Goal: Find specific page/section: Find specific page/section

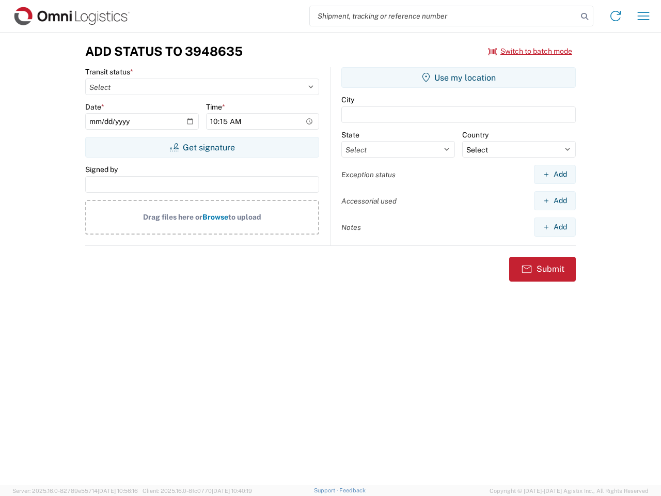
click at [444, 16] on input "search" at bounding box center [444, 16] width 268 height 20
click at [585, 17] on icon at bounding box center [585, 16] width 14 height 14
click at [616, 16] on icon at bounding box center [616, 16] width 17 height 17
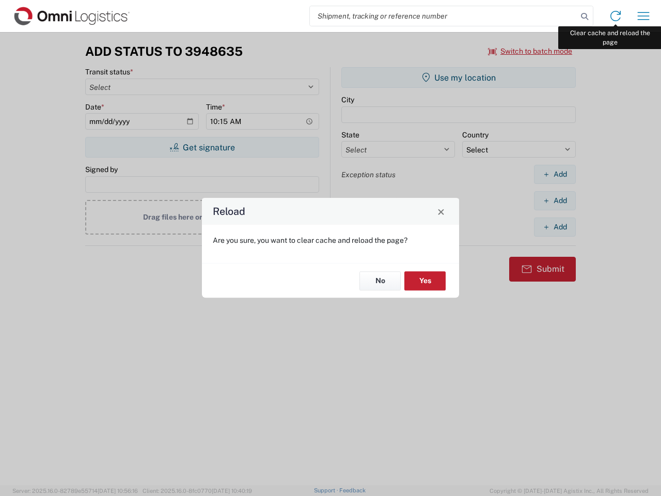
click at [644, 16] on div "Reload Are you sure, you want to clear cache and reload the page? No Yes" at bounding box center [330, 248] width 661 height 496
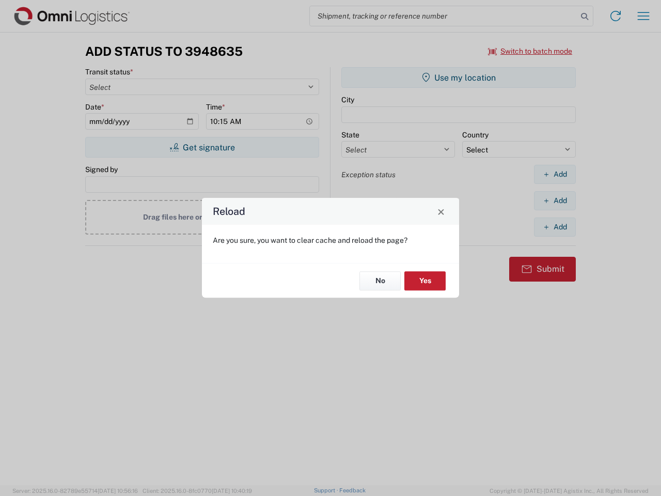
click at [531, 51] on div "Reload Are you sure, you want to clear cache and reload the page? No Yes" at bounding box center [330, 248] width 661 height 496
click at [202, 147] on div "Reload Are you sure, you want to clear cache and reload the page? No Yes" at bounding box center [330, 248] width 661 height 496
click at [459, 78] on div "Reload Are you sure, you want to clear cache and reload the page? No Yes" at bounding box center [330, 248] width 661 height 496
click at [555, 174] on div "Reload Are you sure, you want to clear cache and reload the page? No Yes" at bounding box center [330, 248] width 661 height 496
click at [555, 200] on div "Reload Are you sure, you want to clear cache and reload the page? No Yes" at bounding box center [330, 248] width 661 height 496
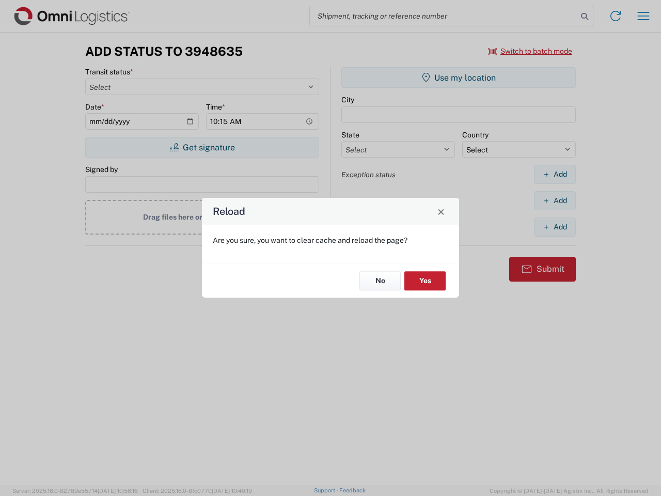
click at [555, 227] on div "Reload Are you sure, you want to clear cache and reload the page? No Yes" at bounding box center [330, 248] width 661 height 496
